Goal: Communication & Community: Ask a question

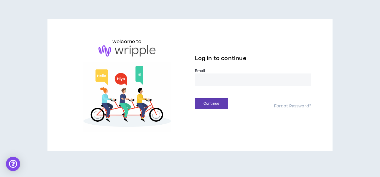
type input "**********"
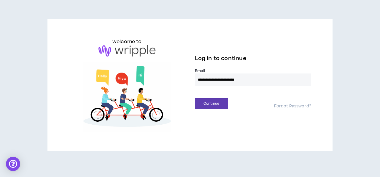
click at [211, 103] on button "Continue" at bounding box center [211, 103] width 33 height 11
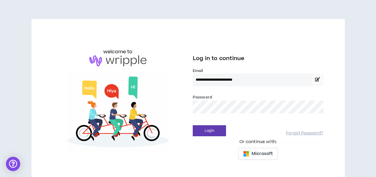
click at [209, 130] on button "Login" at bounding box center [209, 130] width 33 height 11
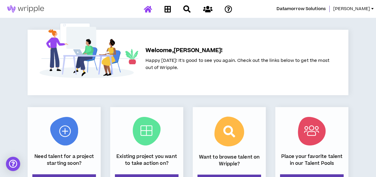
click at [362, 9] on span "[PERSON_NAME]" at bounding box center [351, 9] width 37 height 7
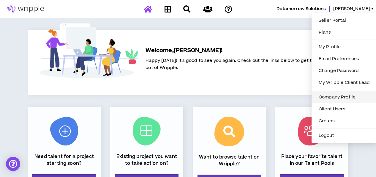
click at [332, 96] on link "Company Profile" at bounding box center [344, 97] width 58 height 9
select select "*"
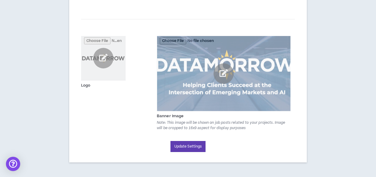
scroll to position [131, 0]
click at [194, 148] on button "Update Settings" at bounding box center [187, 146] width 35 height 11
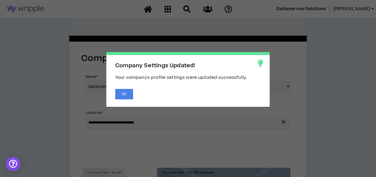
scroll to position [0, 0]
click at [126, 95] on button "Ok" at bounding box center [124, 94] width 18 height 10
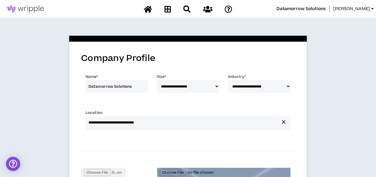
click at [370, 9] on span "[PERSON_NAME]" at bounding box center [351, 9] width 37 height 7
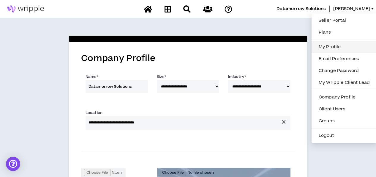
click at [326, 48] on link "My Profile" at bounding box center [344, 46] width 58 height 9
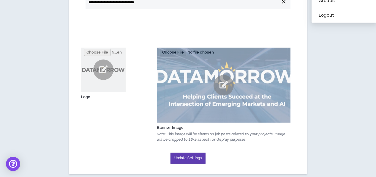
select select "US"
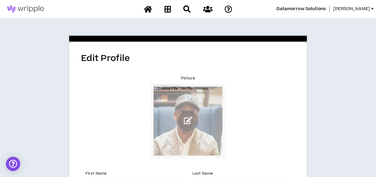
click at [363, 9] on span "[PERSON_NAME]" at bounding box center [351, 9] width 37 height 7
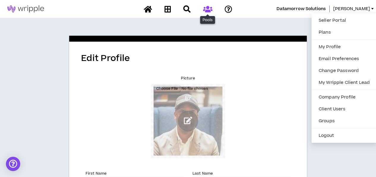
click at [208, 11] on icon at bounding box center [207, 8] width 9 height 7
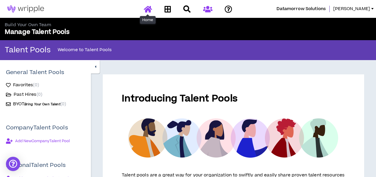
click at [149, 10] on icon at bounding box center [148, 8] width 8 height 7
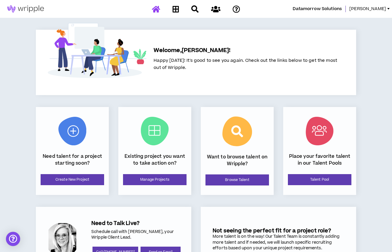
click at [380, 9] on span "[PERSON_NAME]" at bounding box center [368, 9] width 37 height 7
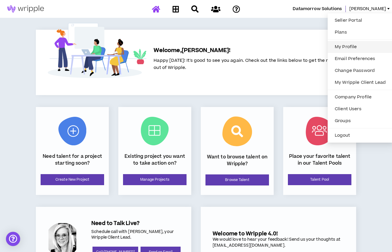
click at [344, 46] on link "My Profile" at bounding box center [361, 46] width 58 height 9
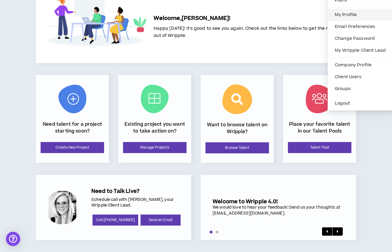
select select "US"
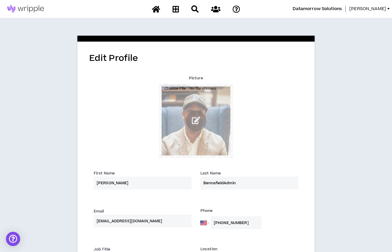
click at [378, 8] on span "[PERSON_NAME]" at bounding box center [368, 9] width 37 height 7
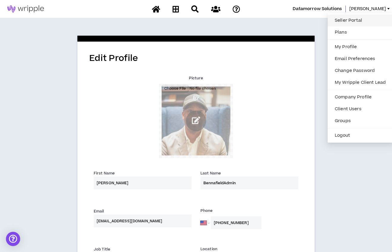
click at [344, 23] on link "Seller Portal" at bounding box center [361, 20] width 58 height 9
select select "*"
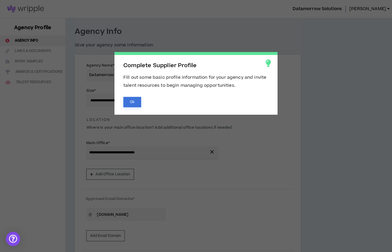
click at [134, 105] on button "Ok" at bounding box center [132, 102] width 18 height 10
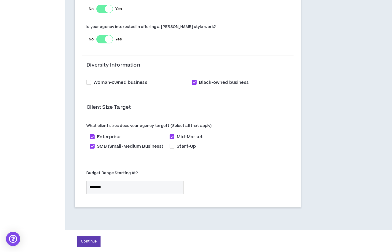
scroll to position [473, 0]
click at [88, 176] on button "Continue" at bounding box center [88, 241] width 23 height 11
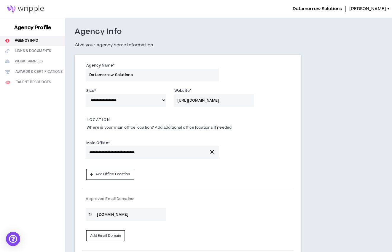
select select "*"
click at [16, 176] on div "Open Intercom Messenger" at bounding box center [13, 239] width 16 height 16
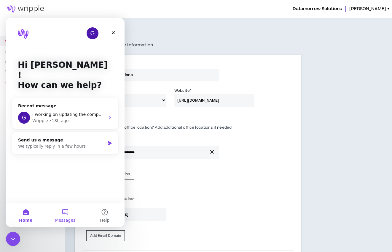
click at [63, 176] on button "Messages" at bounding box center [64, 215] width 39 height 24
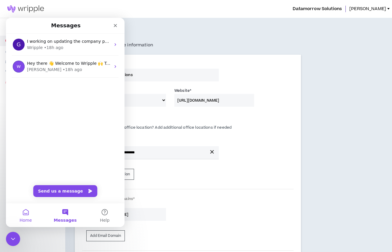
click at [27, 176] on button "Home" at bounding box center [25, 215] width 39 height 24
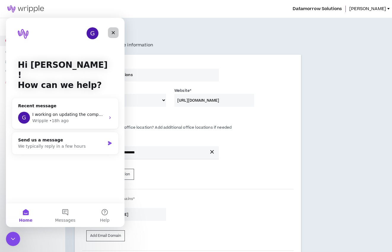
click at [112, 34] on icon "Close" at bounding box center [113, 32] width 5 height 5
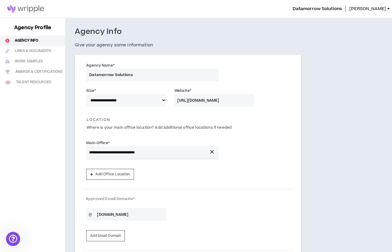
click at [28, 14] on link at bounding box center [25, 9] width 51 height 18
select select "*"
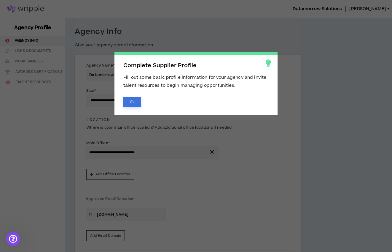
click at [129, 101] on button "Ok" at bounding box center [132, 102] width 18 height 10
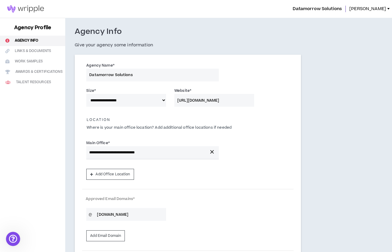
click at [31, 9] on img at bounding box center [25, 8] width 51 height 7
select select "*"
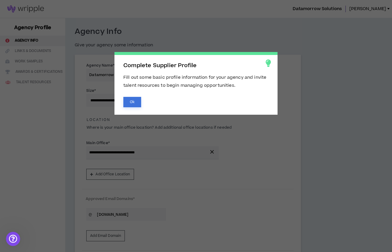
click at [132, 101] on button "Ok" at bounding box center [132, 102] width 18 height 10
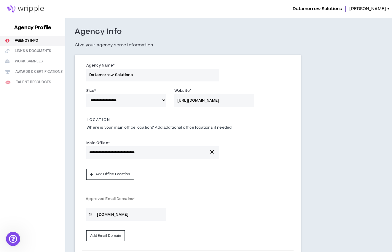
click at [380, 10] on span "[PERSON_NAME]" at bounding box center [368, 9] width 37 height 7
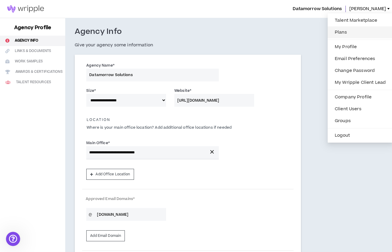
click at [344, 30] on link "Plans" at bounding box center [361, 32] width 58 height 9
select select "*"
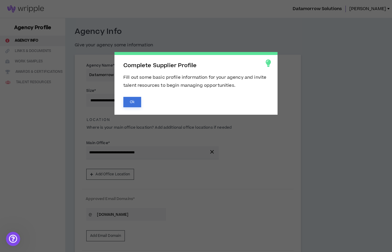
click at [135, 99] on button "Ok" at bounding box center [132, 102] width 18 height 10
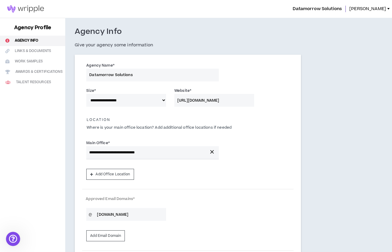
click at [23, 28] on h3 "Agency Profile" at bounding box center [32, 27] width 37 height 7
click at [14, 11] on img at bounding box center [25, 8] width 51 height 7
select select "*"
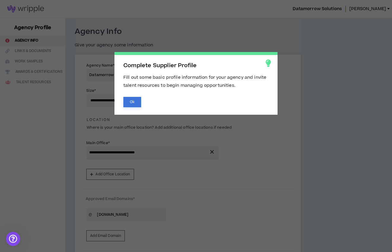
click at [132, 101] on button "Ok" at bounding box center [132, 102] width 18 height 10
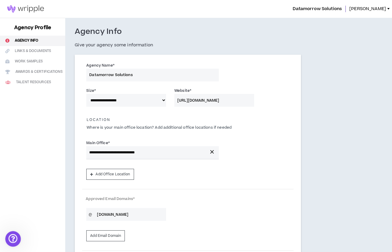
click at [16, 176] on icon "Open Intercom Messenger" at bounding box center [12, 238] width 10 height 10
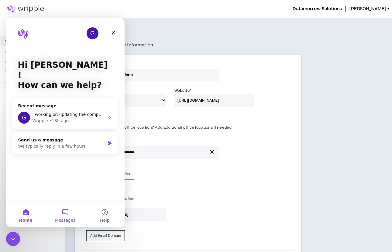
click at [66, 176] on button "Messages" at bounding box center [64, 215] width 39 height 24
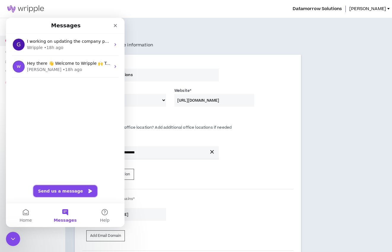
click at [67, 176] on button "Send us a message" at bounding box center [65, 191] width 64 height 12
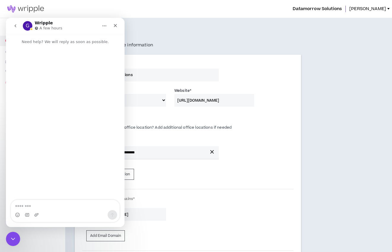
click at [32, 176] on textarea "Message…" at bounding box center [65, 205] width 109 height 10
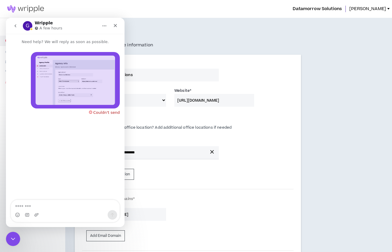
click at [53, 176] on textarea "Message…" at bounding box center [65, 205] width 109 height 10
click at [117, 26] on icon "Close" at bounding box center [115, 25] width 5 height 5
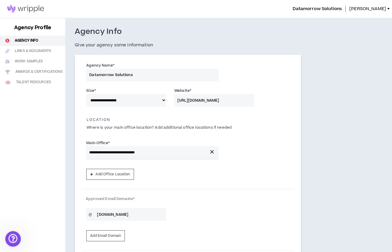
click at [15, 176] on icon "Open Intercom Messenger" at bounding box center [12, 238] width 10 height 10
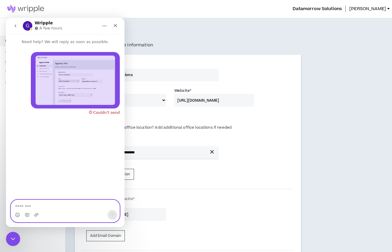
click at [89, 176] on textarea "Message…" at bounding box center [65, 205] width 109 height 10
click at [115, 25] on icon "Close" at bounding box center [115, 25] width 3 height 3
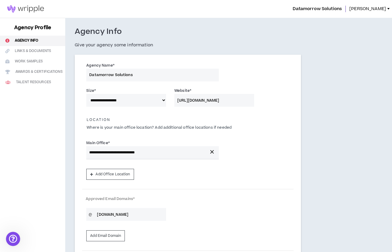
click at [380, 7] on span "[PERSON_NAME]" at bounding box center [368, 9] width 37 height 7
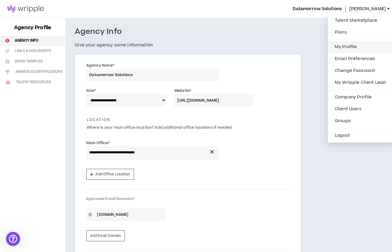
click at [349, 48] on link "My Profile" at bounding box center [361, 46] width 58 height 9
select select "US"
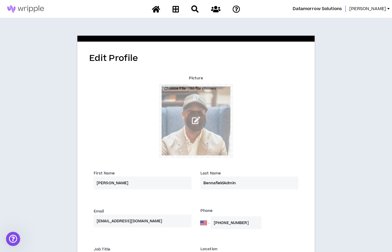
click at [379, 11] on span "[PERSON_NAME]" at bounding box center [368, 9] width 37 height 7
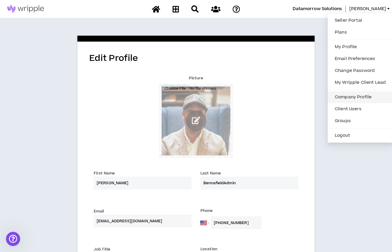
click at [359, 95] on link "Company Profile" at bounding box center [361, 97] width 58 height 9
select select "*"
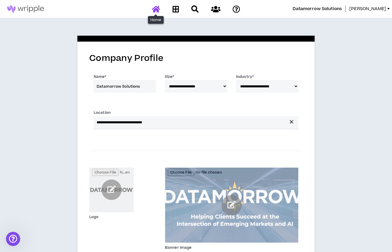
click at [157, 11] on icon at bounding box center [156, 8] width 8 height 7
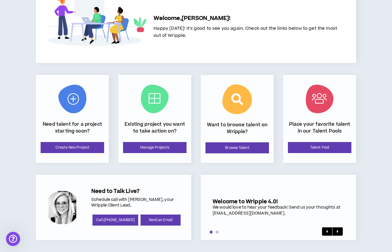
scroll to position [32, 0]
click at [150, 176] on link "Send an Email" at bounding box center [161, 219] width 40 height 11
